Goal: Task Accomplishment & Management: Complete application form

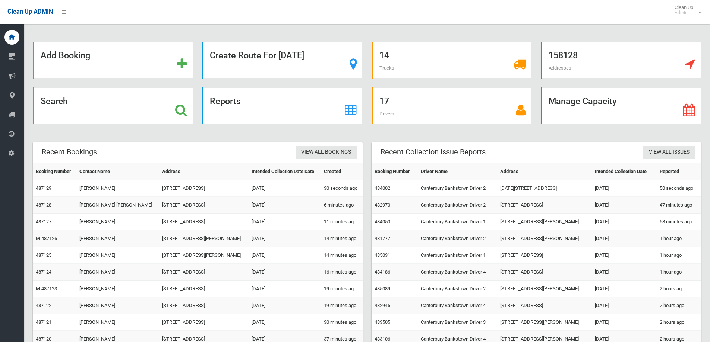
click at [178, 105] on icon at bounding box center [181, 110] width 12 height 13
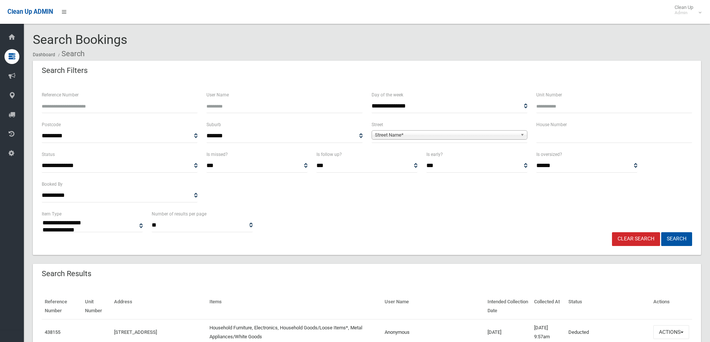
select select
click at [555, 137] on input "text" at bounding box center [614, 136] width 156 height 14
type input "*"
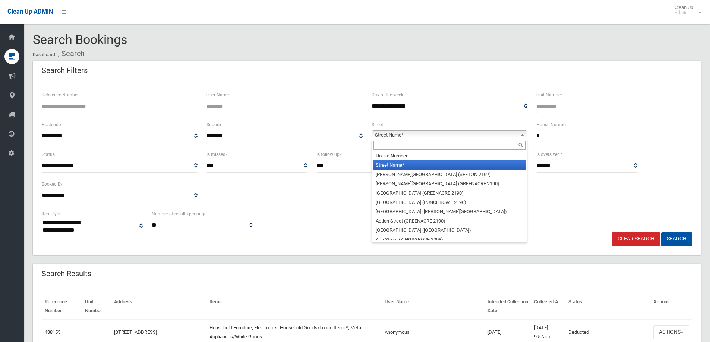
click at [520, 134] on b at bounding box center [523, 135] width 7 height 9
click at [472, 145] on input "text" at bounding box center [449, 145] width 152 height 9
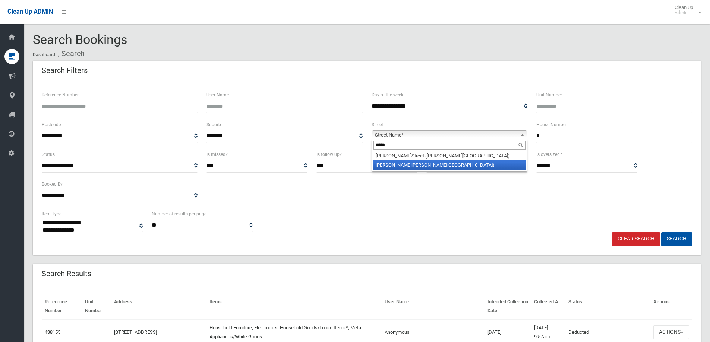
type input "*****"
drag, startPoint x: 459, startPoint y: 164, endPoint x: 464, endPoint y: 161, distance: 6.2
click at [459, 162] on li "Hazel glen Avenue (PANANIA 2213)" at bounding box center [449, 165] width 152 height 9
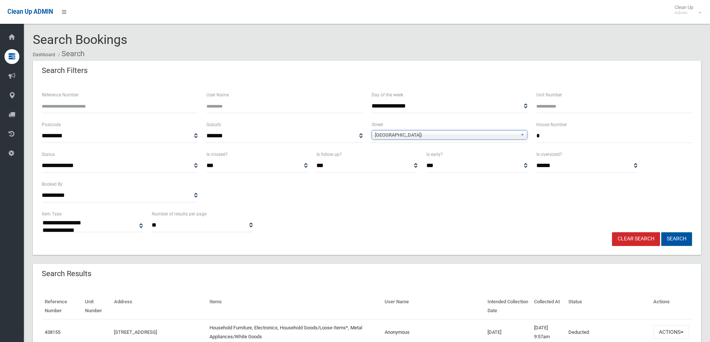
click at [670, 238] on button "Search" at bounding box center [676, 239] width 31 height 14
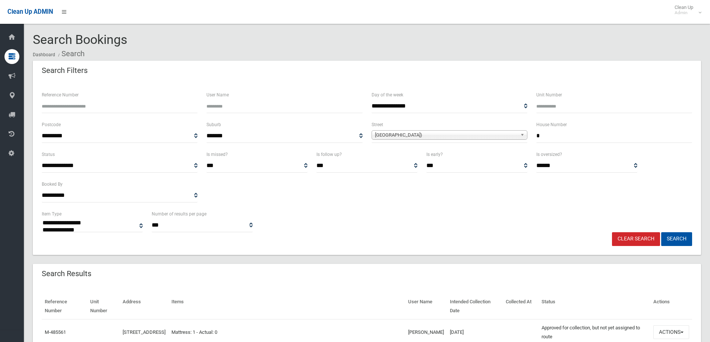
select select
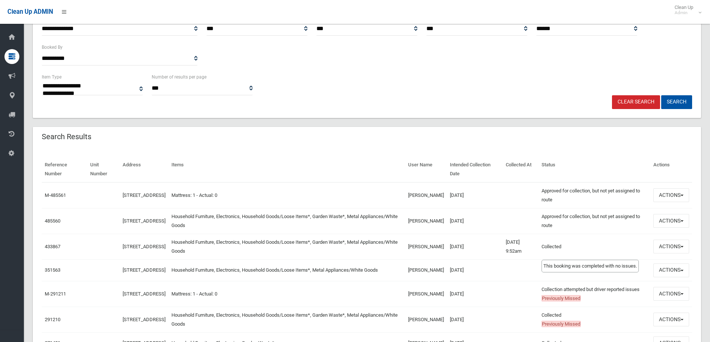
scroll to position [149, 0]
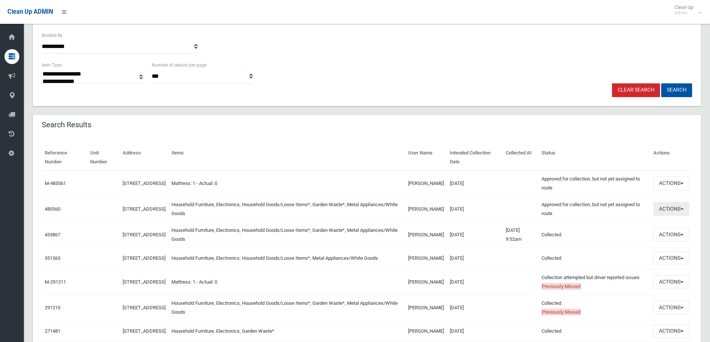
click at [682, 206] on button "Actions" at bounding box center [671, 209] width 36 height 14
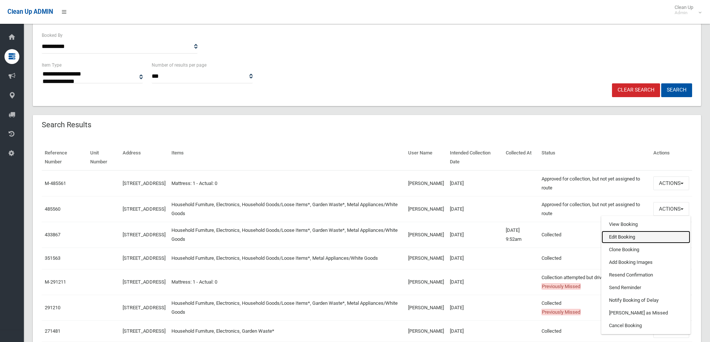
click at [610, 235] on link "Edit Booking" at bounding box center [645, 237] width 89 height 13
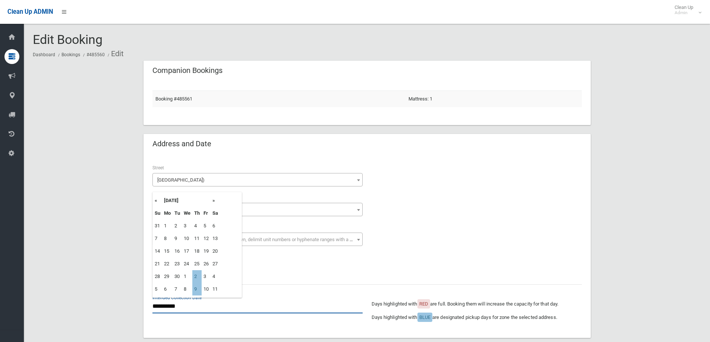
click at [174, 307] on input "**********" at bounding box center [257, 307] width 210 height 14
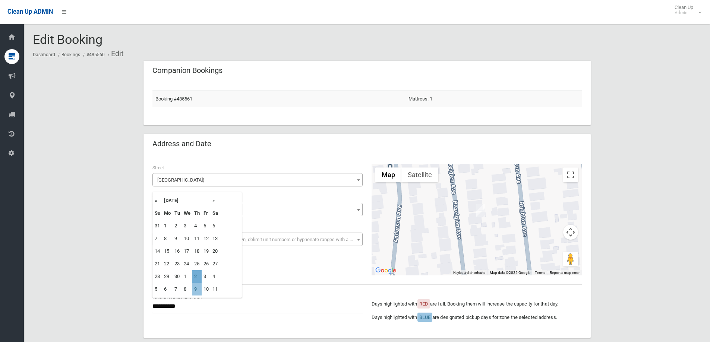
click at [200, 274] on td "2" at bounding box center [196, 276] width 9 height 13
type input "**********"
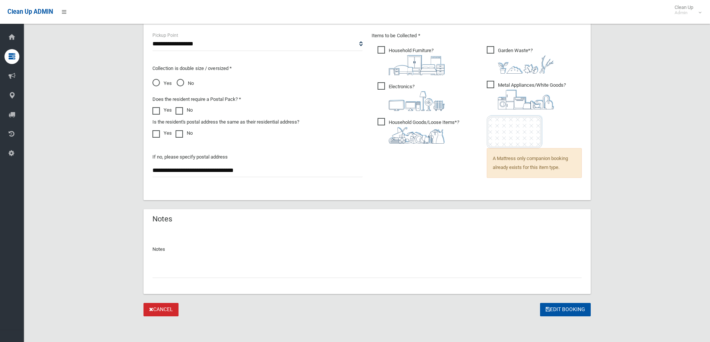
scroll to position [515, 0]
click at [564, 306] on button "Edit Booking" at bounding box center [565, 309] width 51 height 14
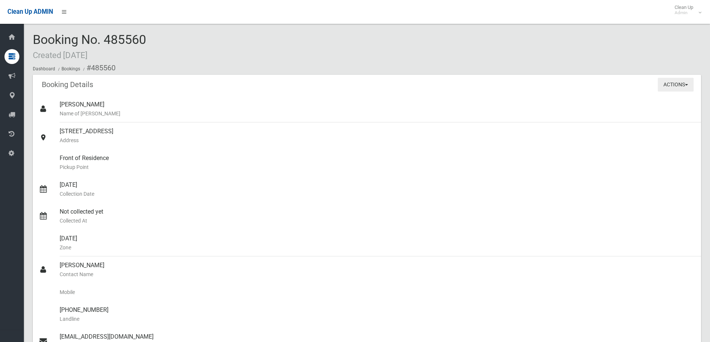
click at [688, 81] on button "Actions" at bounding box center [675, 85] width 36 height 14
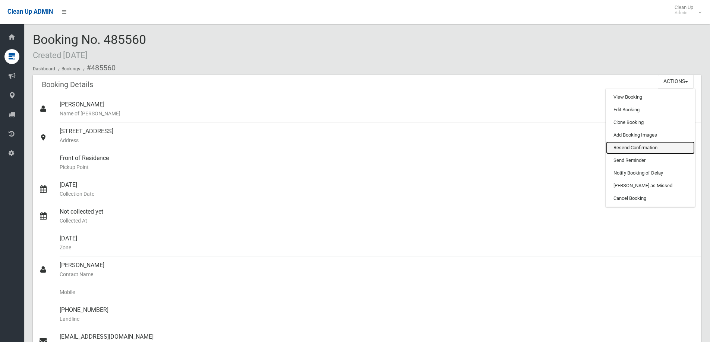
click at [653, 145] on link "Resend Confirmation" at bounding box center [650, 148] width 89 height 13
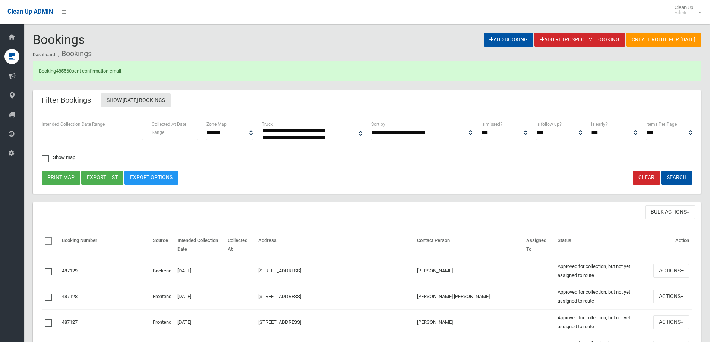
select select
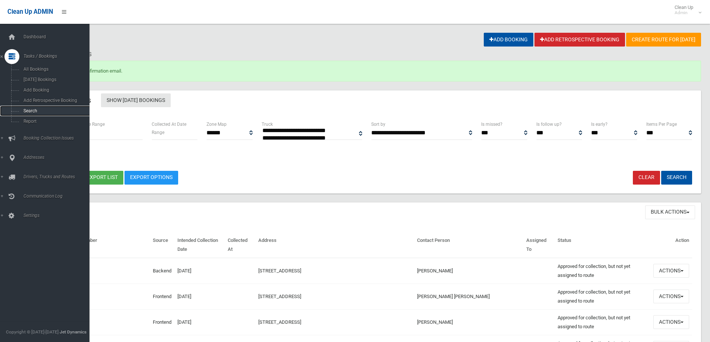
click at [35, 111] on span "Search" at bounding box center [54, 110] width 67 height 5
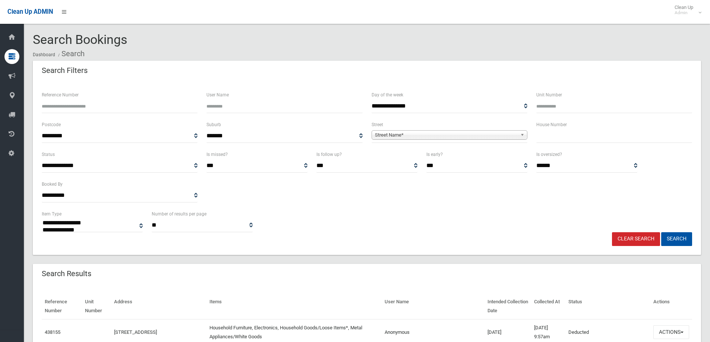
select select
click at [557, 139] on input "text" at bounding box center [614, 136] width 156 height 14
type input "**"
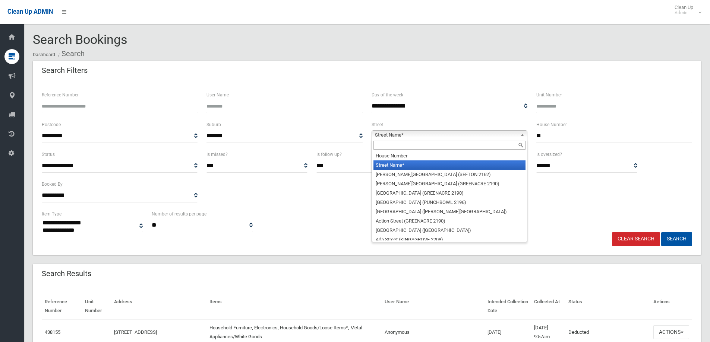
click at [521, 134] on b at bounding box center [523, 135] width 7 height 9
click at [431, 147] on input "text" at bounding box center [449, 145] width 152 height 9
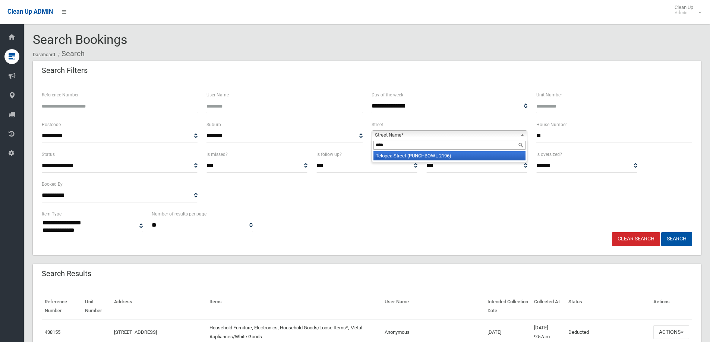
type input "****"
click at [437, 157] on li "Telo pea Street (PUNCHBOWL 2196)" at bounding box center [449, 155] width 152 height 9
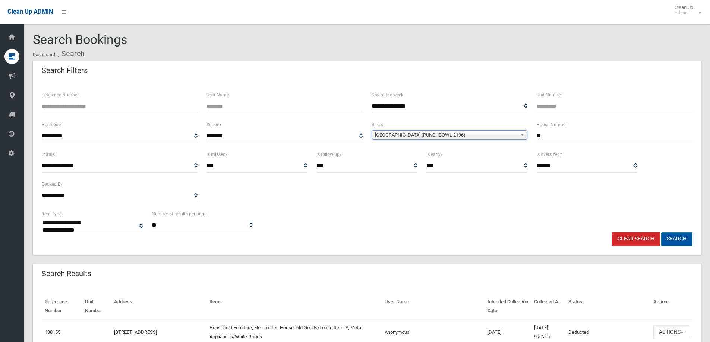
click at [680, 240] on button "Search" at bounding box center [676, 239] width 31 height 14
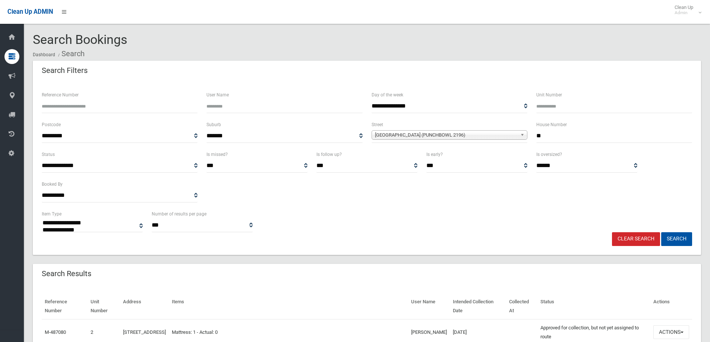
select select
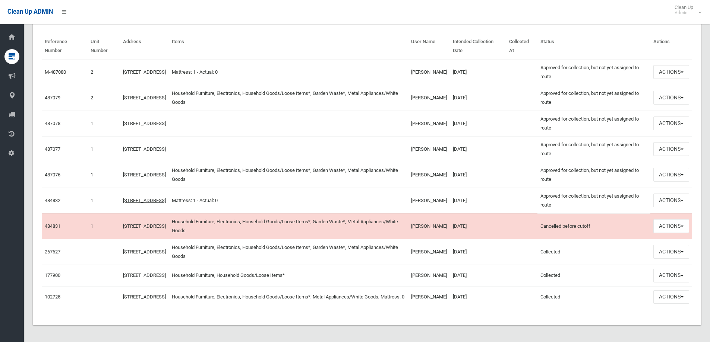
scroll to position [261, 0]
click at [681, 199] on button "Actions" at bounding box center [671, 200] width 36 height 14
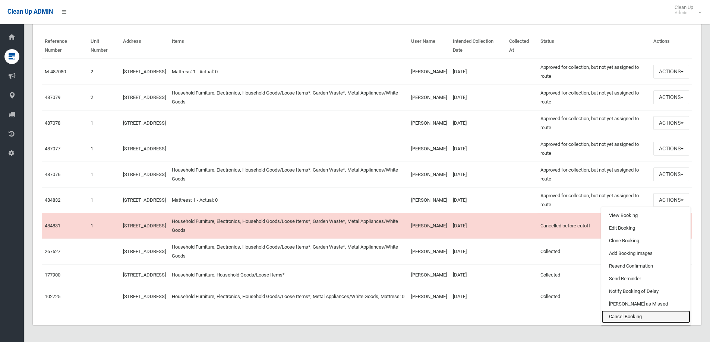
click at [633, 315] on link "Cancel Booking" at bounding box center [645, 317] width 89 height 13
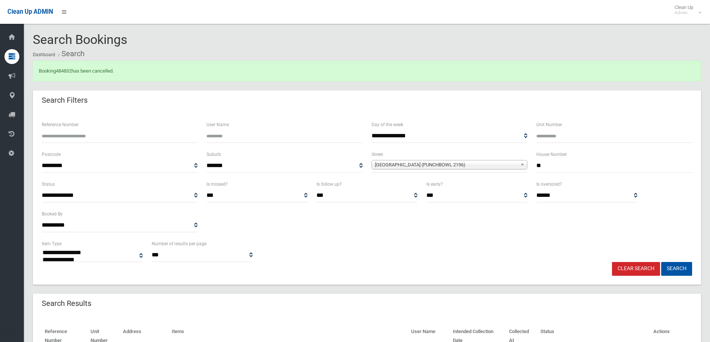
select select
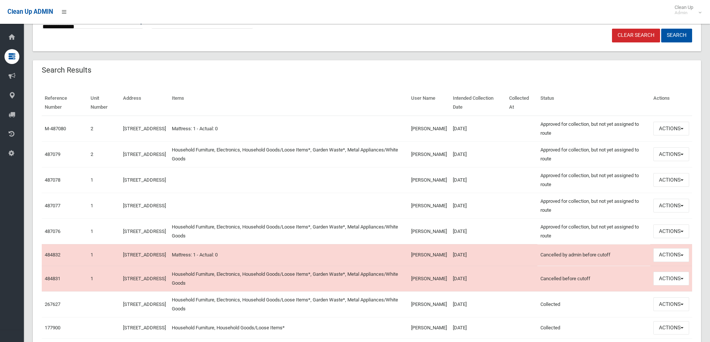
scroll to position [261, 0]
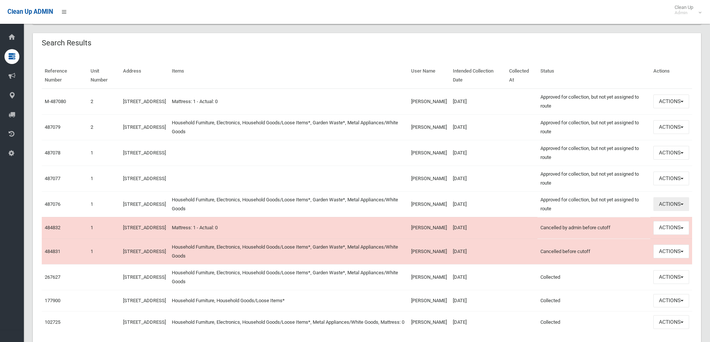
click at [684, 205] on button "Actions" at bounding box center [671, 204] width 36 height 14
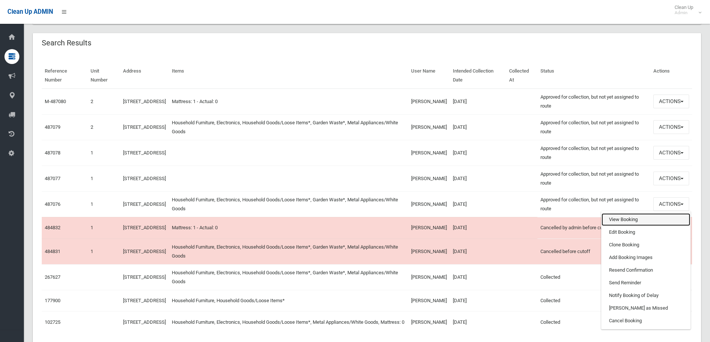
click at [631, 221] on link "View Booking" at bounding box center [645, 219] width 89 height 13
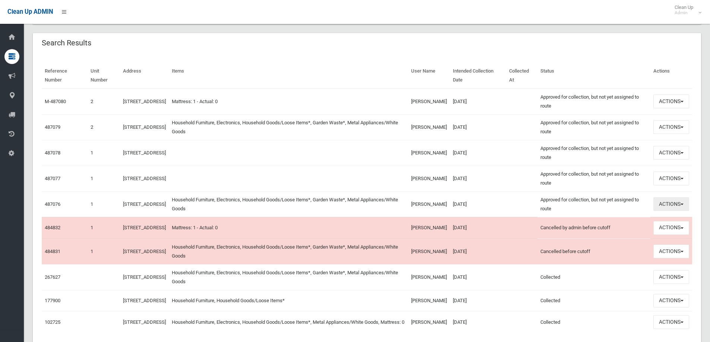
click at [684, 203] on button "Actions" at bounding box center [671, 204] width 36 height 14
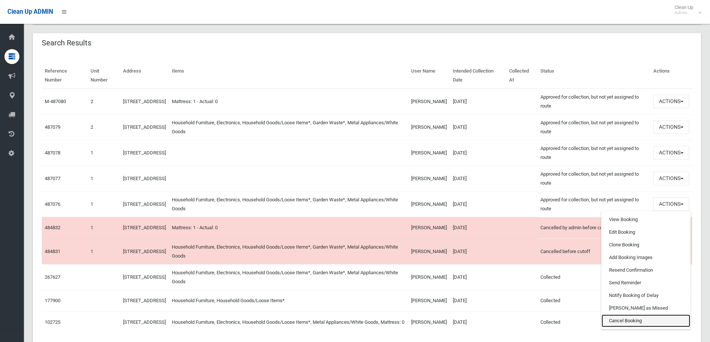
click at [631, 320] on link "Cancel Booking" at bounding box center [645, 321] width 89 height 13
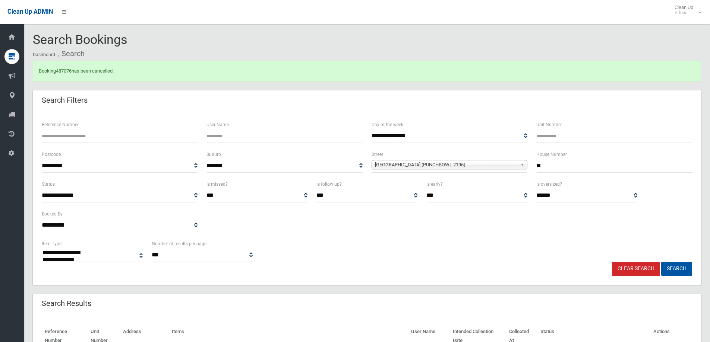
select select
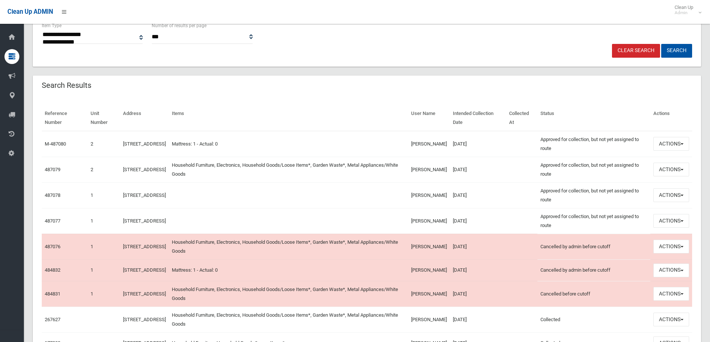
scroll to position [223, 0]
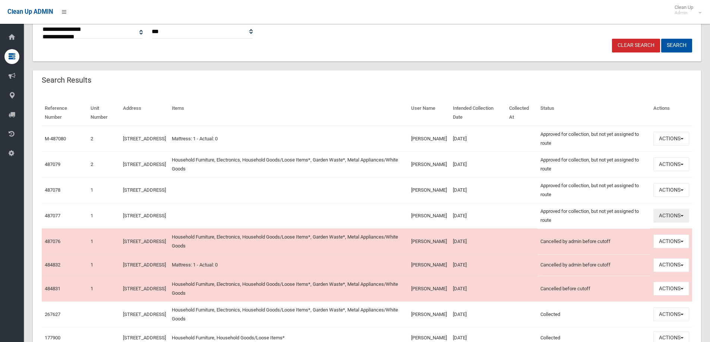
click at [682, 216] on span "button" at bounding box center [681, 215] width 3 height 1
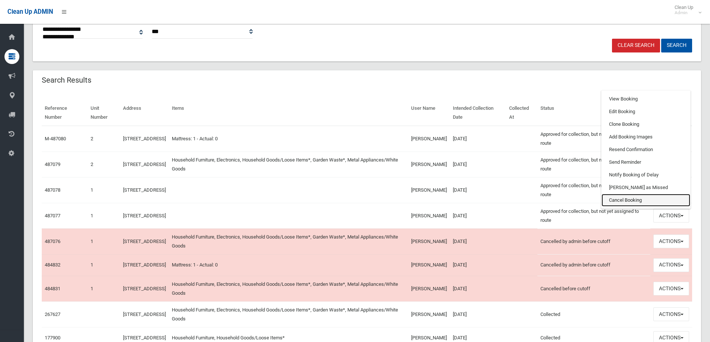
click at [640, 199] on link "Cancel Booking" at bounding box center [645, 200] width 89 height 13
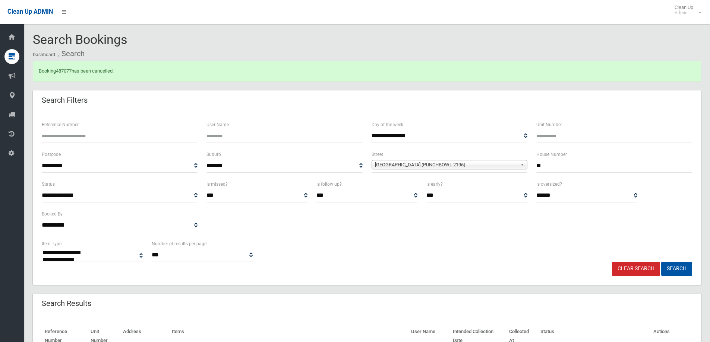
select select
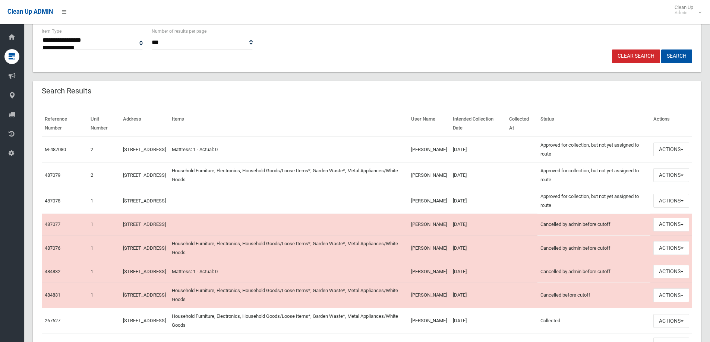
scroll to position [223, 0]
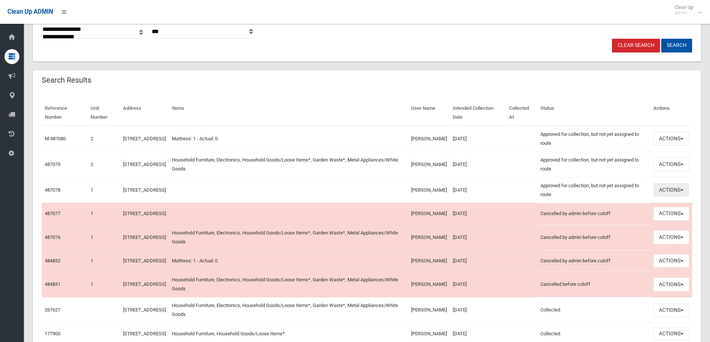
click at [682, 190] on span "button" at bounding box center [681, 190] width 3 height 1
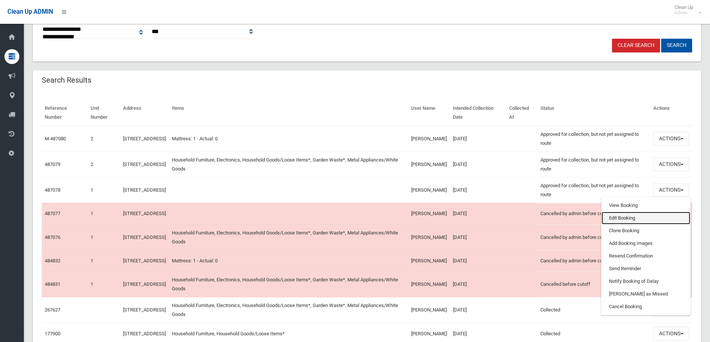
click at [639, 215] on link "Edit Booking" at bounding box center [645, 218] width 89 height 13
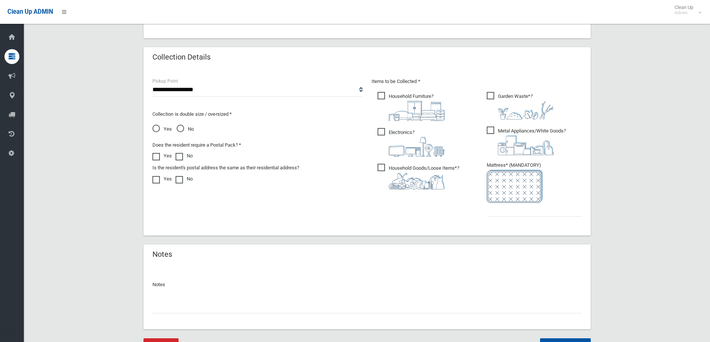
scroll to position [372, 0]
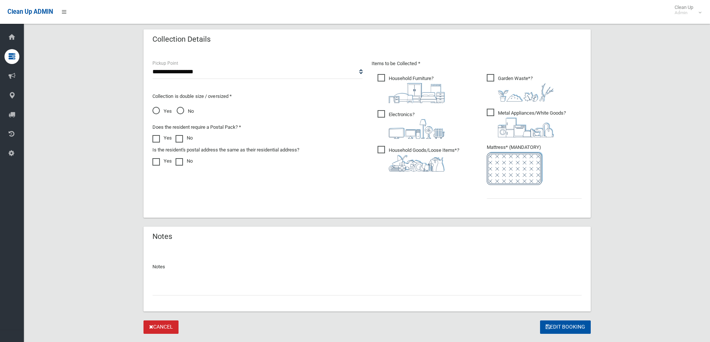
click at [156, 107] on span "Yes" at bounding box center [161, 111] width 19 height 9
click at [380, 76] on span "Household Furniture ?" at bounding box center [410, 88] width 67 height 29
click at [381, 114] on span "Electronics ?" at bounding box center [410, 124] width 67 height 29
click at [385, 150] on span "Household Goods/Loose Items* ?" at bounding box center [418, 159] width 82 height 26
click at [490, 76] on span "Garden Waste* ?" at bounding box center [519, 88] width 67 height 28
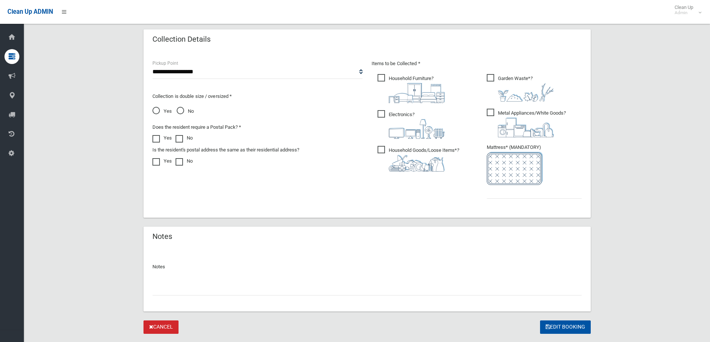
drag, startPoint x: 491, startPoint y: 111, endPoint x: 491, endPoint y: 117, distance: 6.3
click at [491, 113] on span "Metal Appliances/White Goods ?" at bounding box center [525, 123] width 79 height 29
click at [501, 195] on input "text" at bounding box center [533, 192] width 95 height 14
type input "*"
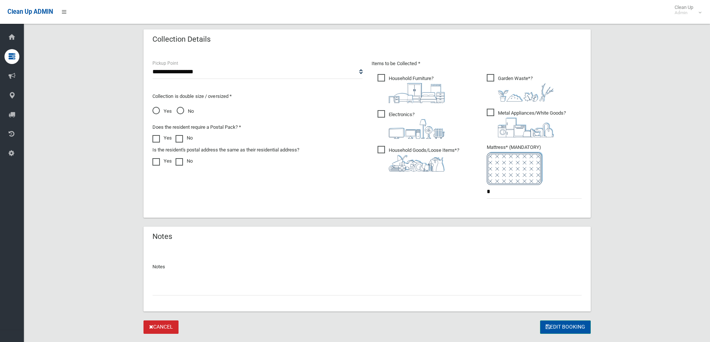
click at [575, 328] on button "Edit Booking" at bounding box center [565, 328] width 51 height 14
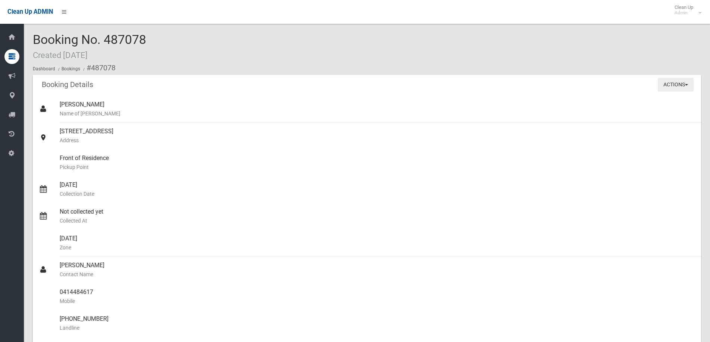
click at [685, 82] on button "Actions" at bounding box center [675, 85] width 36 height 14
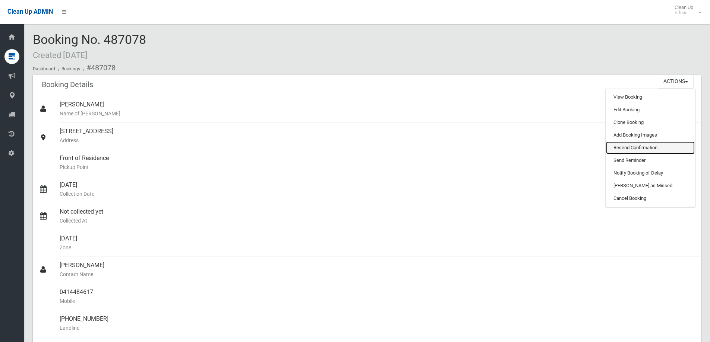
click at [648, 149] on link "Resend Confirmation" at bounding box center [650, 148] width 89 height 13
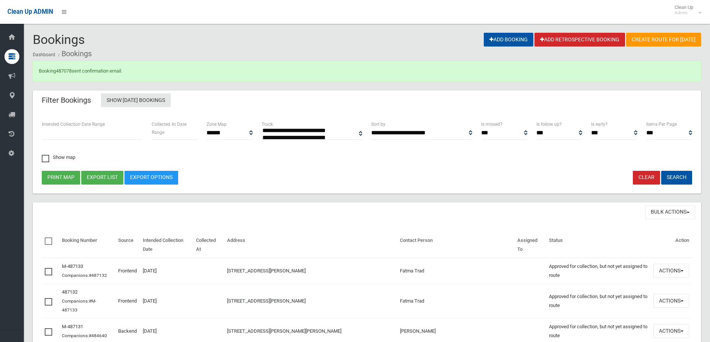
select select
click at [66, 69] on link "487078" at bounding box center [64, 71] width 16 height 6
click at [674, 175] on button "Search" at bounding box center [676, 178] width 31 height 14
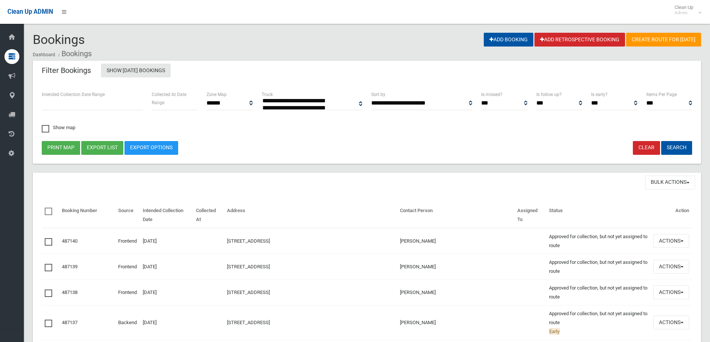
select select
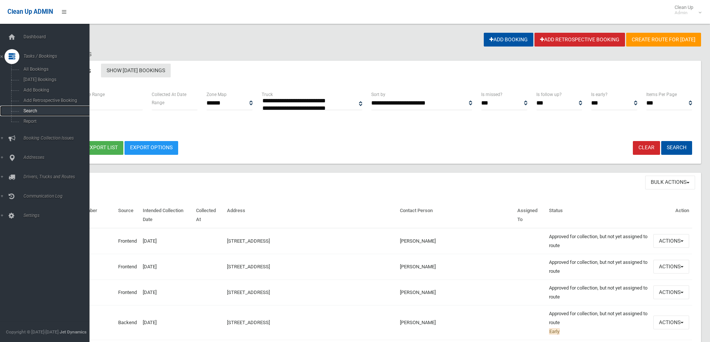
click at [30, 111] on span "Search" at bounding box center [54, 110] width 67 height 5
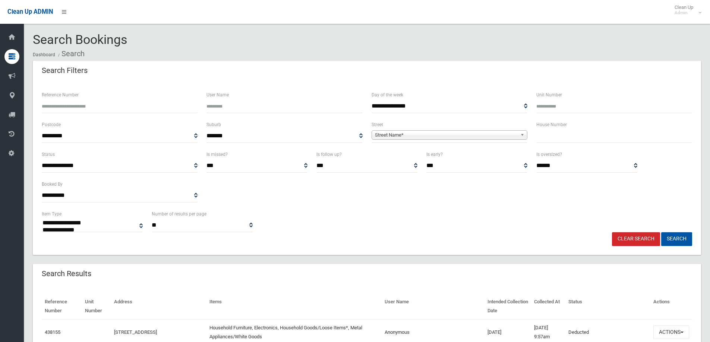
select select
click at [549, 139] on input "text" at bounding box center [614, 136] width 156 height 14
type input "**"
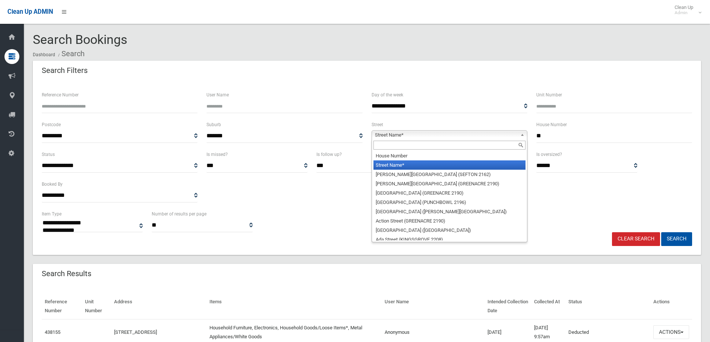
click at [523, 136] on b at bounding box center [523, 135] width 7 height 9
click at [412, 146] on input "text" at bounding box center [449, 145] width 152 height 9
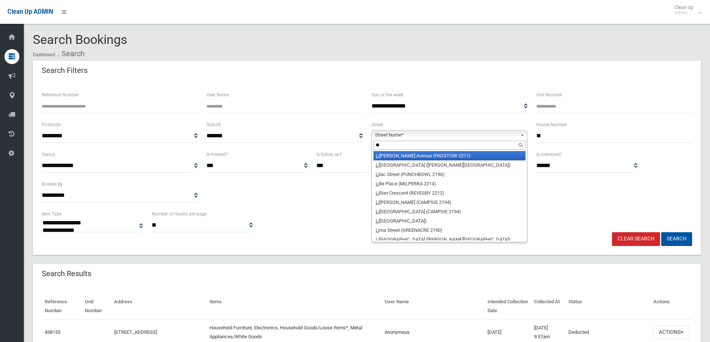
type input "*"
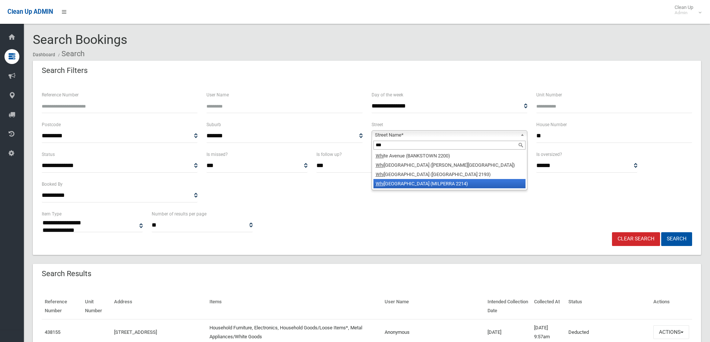
type input "***"
click at [421, 184] on li "Whi ttle Avenue (MILPERRA 2214)" at bounding box center [449, 183] width 152 height 9
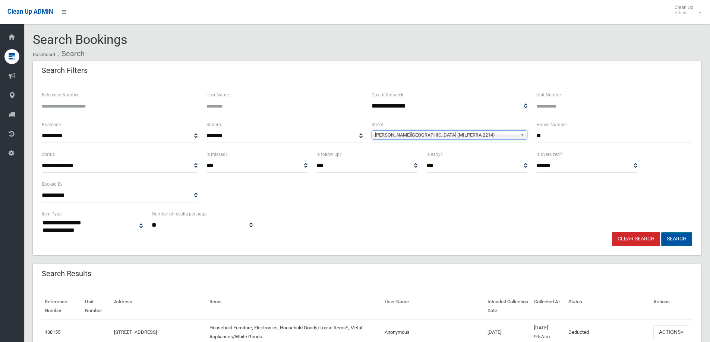
click at [678, 242] on button "Search" at bounding box center [676, 239] width 31 height 14
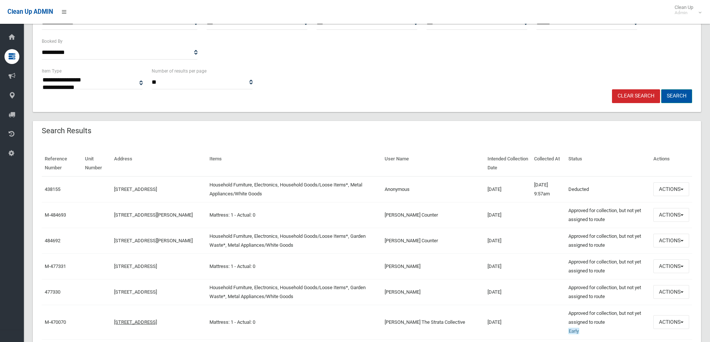
scroll to position [149, 0]
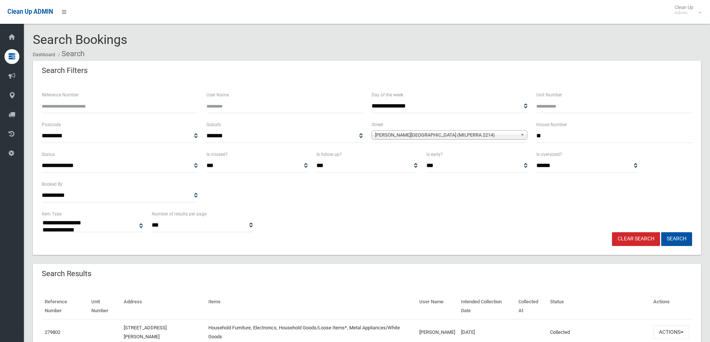
select select
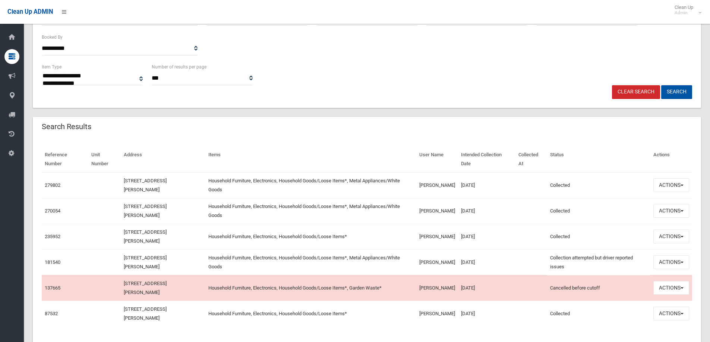
scroll to position [149, 0]
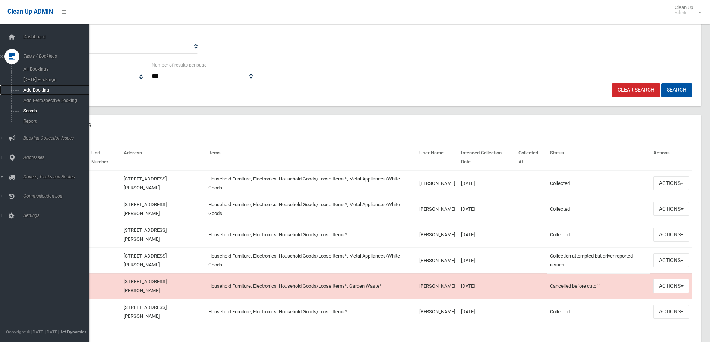
click at [34, 88] on span "Add Booking" at bounding box center [54, 90] width 67 height 5
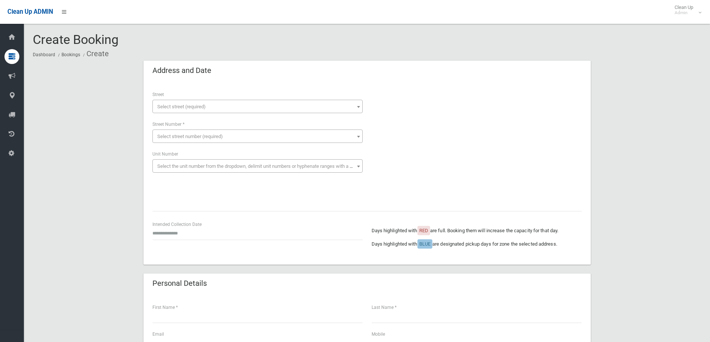
click at [166, 102] on span "Select street (required)" at bounding box center [257, 107] width 206 height 10
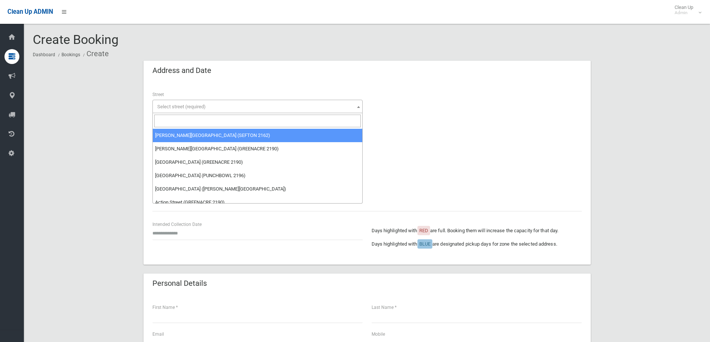
click at [165, 121] on input "search" at bounding box center [257, 121] width 206 height 13
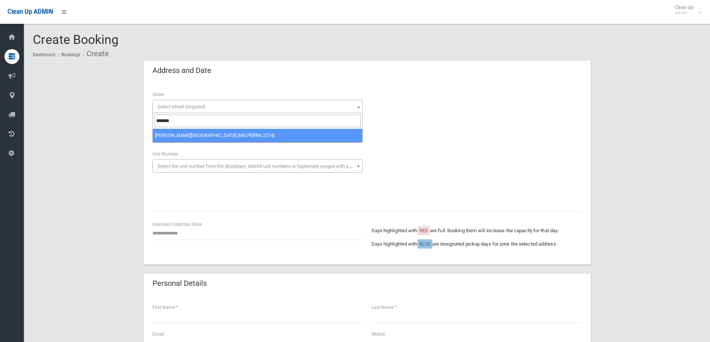
type input "*******"
select select "****"
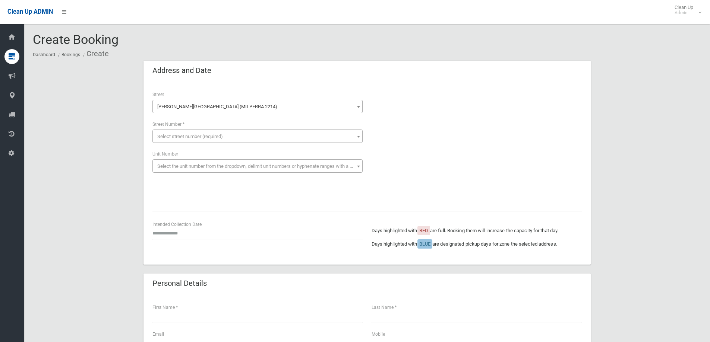
click at [166, 138] on span "Select street number (required)" at bounding box center [190, 137] width 66 height 6
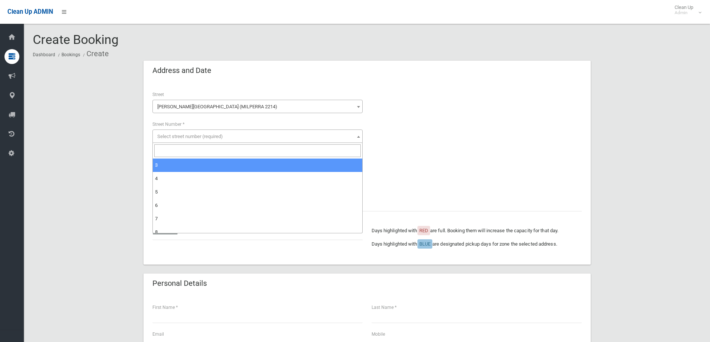
click at [183, 147] on input "search" at bounding box center [257, 151] width 206 height 13
type input "**"
select select "**"
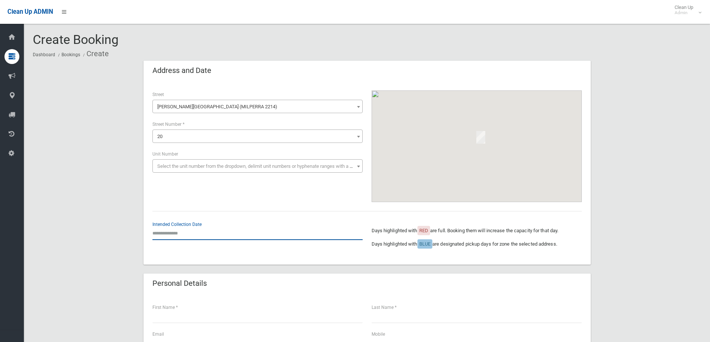
click at [175, 232] on input "text" at bounding box center [257, 233] width 210 height 14
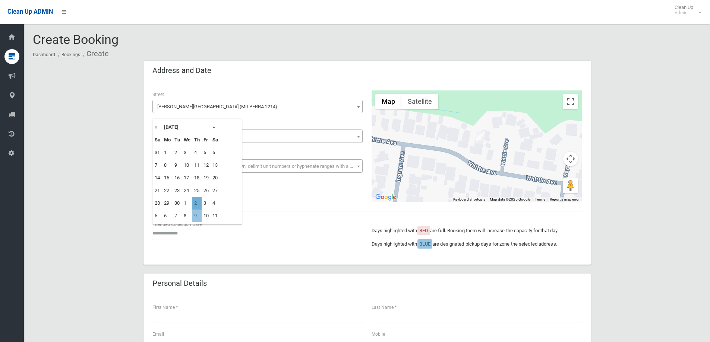
click at [199, 200] on td "2" at bounding box center [196, 203] width 9 height 13
type input "**********"
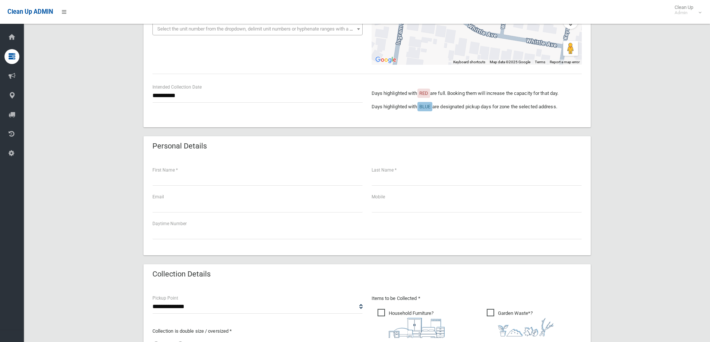
scroll to position [149, 0]
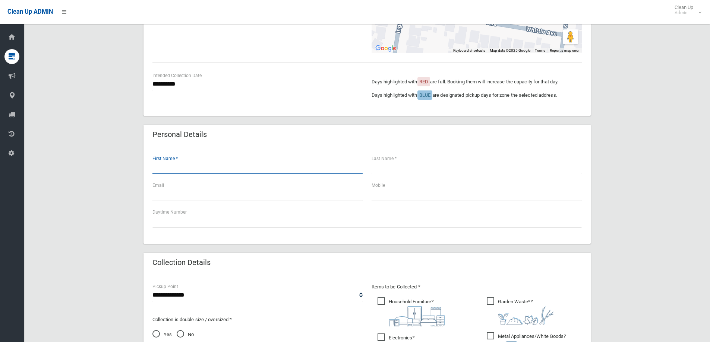
click at [185, 171] on input "text" at bounding box center [257, 168] width 210 height 14
type input "******"
click at [375, 167] on input "text" at bounding box center [476, 168] width 210 height 14
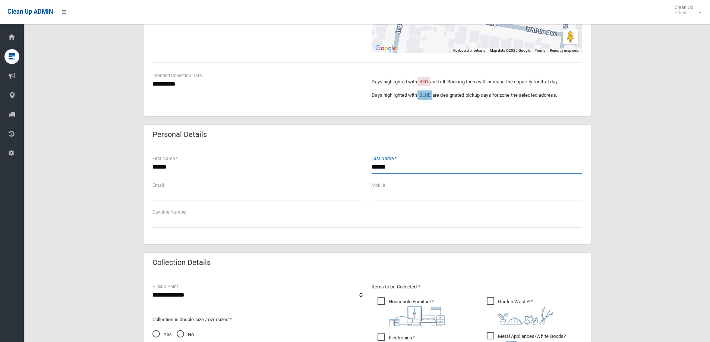
type input "******"
click at [389, 197] on input "text" at bounding box center [476, 194] width 210 height 14
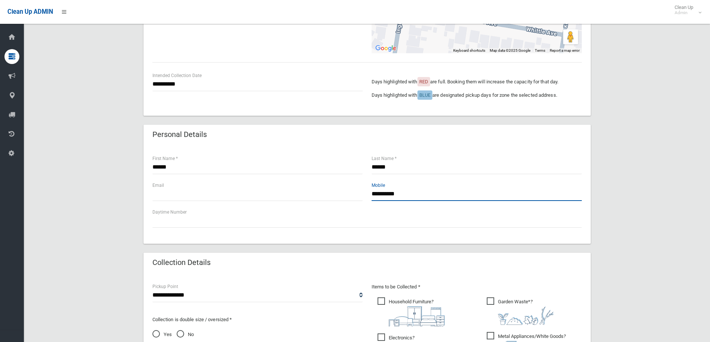
type input "**********"
click at [361, 297] on select "**********" at bounding box center [257, 296] width 210 height 14
select select "*"
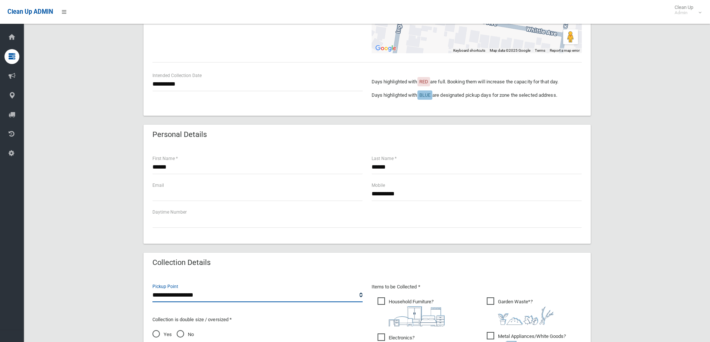
click at [152, 289] on select "**********" at bounding box center [257, 296] width 210 height 14
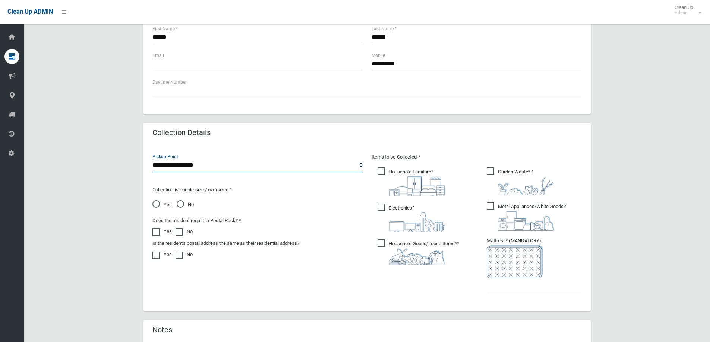
scroll to position [298, 0]
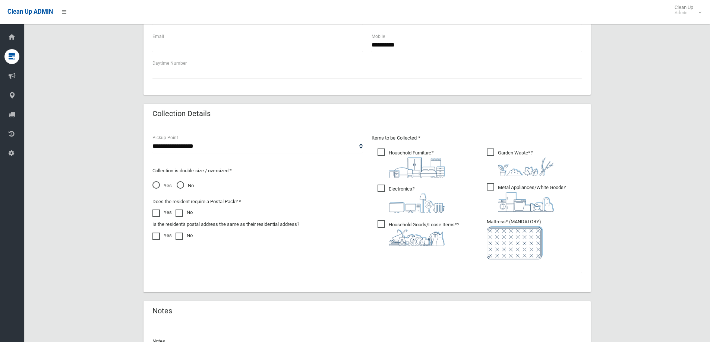
click at [181, 184] on span "No" at bounding box center [185, 185] width 17 height 9
click at [382, 152] on span "Household Furniture ?" at bounding box center [410, 163] width 67 height 29
click at [379, 188] on span "Electronics ?" at bounding box center [410, 199] width 67 height 29
drag, startPoint x: 381, startPoint y: 223, endPoint x: 435, endPoint y: 185, distance: 66.6
click at [381, 221] on span "Household Goods/Loose Items* ?" at bounding box center [418, 234] width 82 height 26
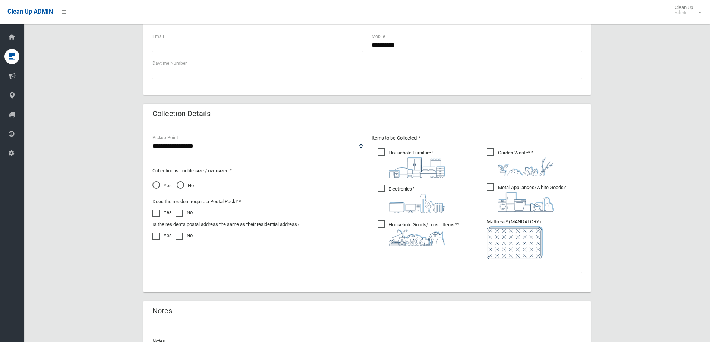
click at [494, 151] on span "Garden Waste* ?" at bounding box center [519, 163] width 67 height 28
click at [488, 184] on span "Metal Appliances/White Goods ?" at bounding box center [525, 197] width 79 height 29
click at [521, 268] on input "text" at bounding box center [533, 267] width 95 height 14
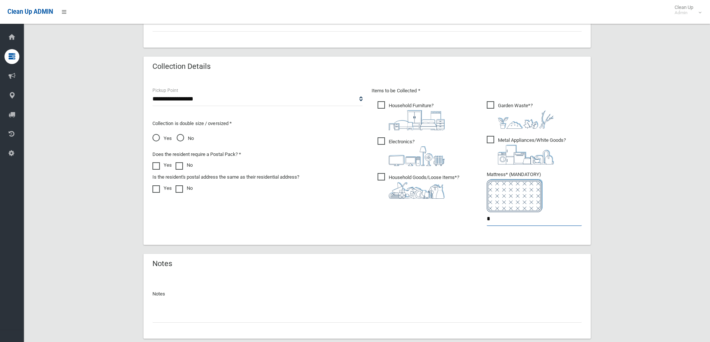
scroll to position [391, 0]
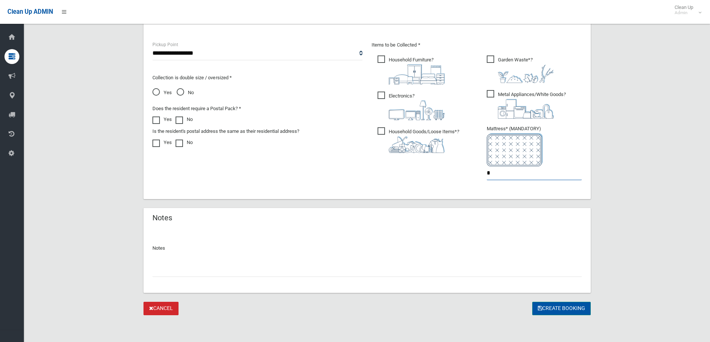
type input "*"
click at [552, 309] on button "Create Booking" at bounding box center [561, 309] width 58 height 14
